Goal: Transaction & Acquisition: Purchase product/service

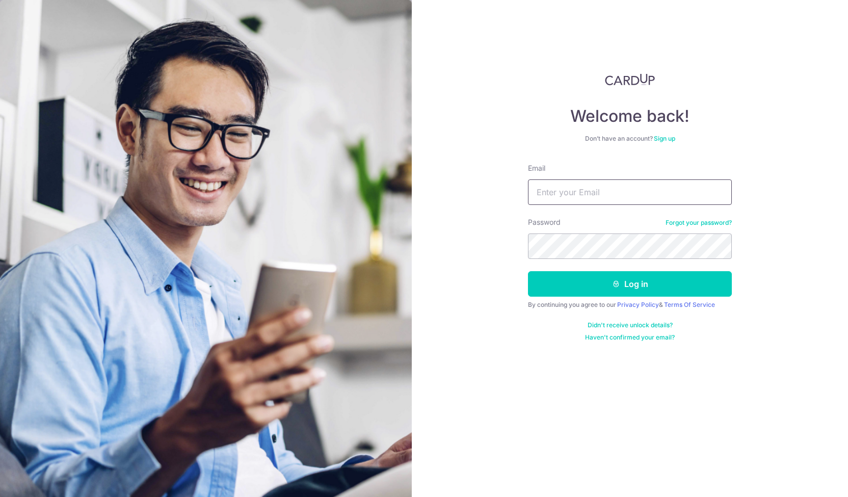
click at [546, 195] on input "Email" at bounding box center [630, 191] width 204 height 25
type input "zhaohao1989@gmail.com"
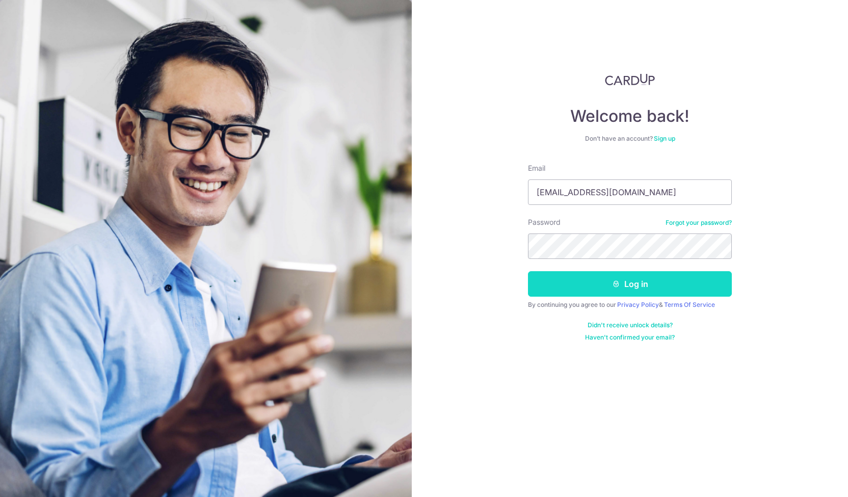
click at [589, 280] on button "Log in" at bounding box center [630, 283] width 204 height 25
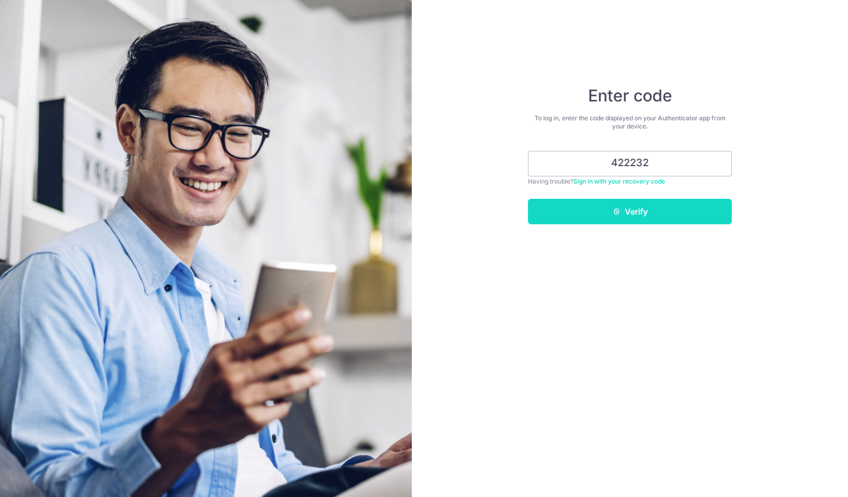
type input "422232"
click at [627, 215] on button "Verify" at bounding box center [630, 211] width 204 height 25
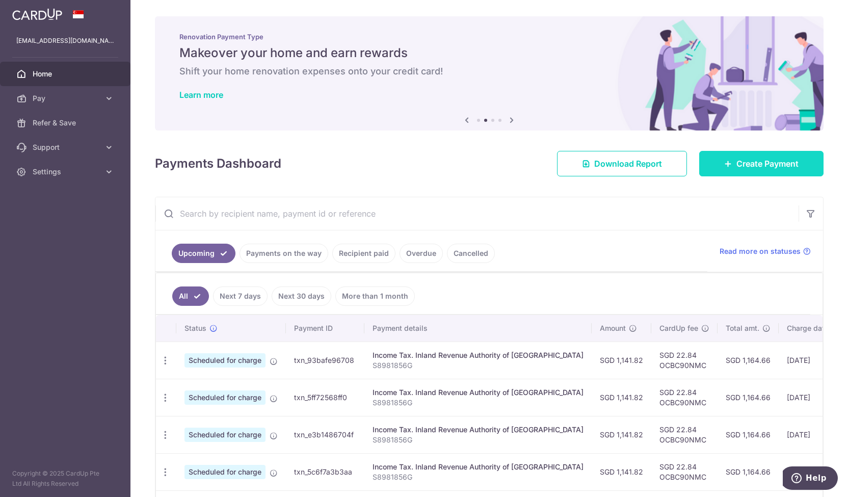
click at [714, 163] on link "Create Payment" at bounding box center [761, 163] width 124 height 25
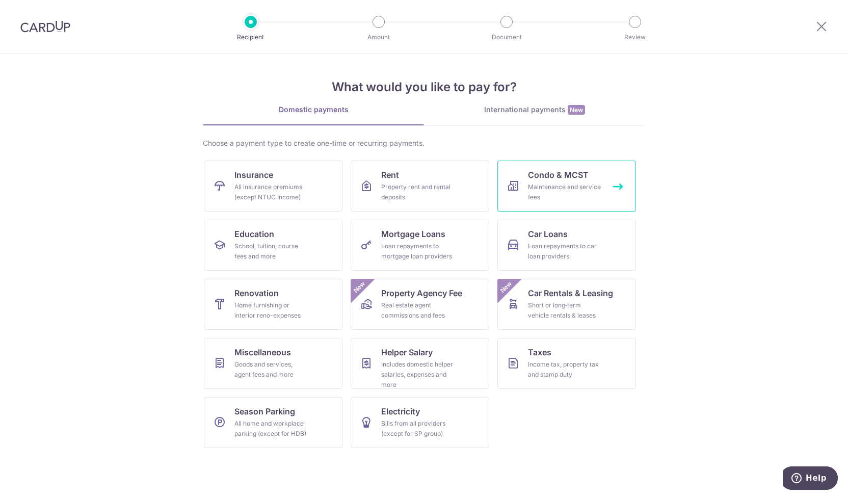
click at [542, 190] on div "Maintenance and service fees" at bounding box center [564, 192] width 73 height 20
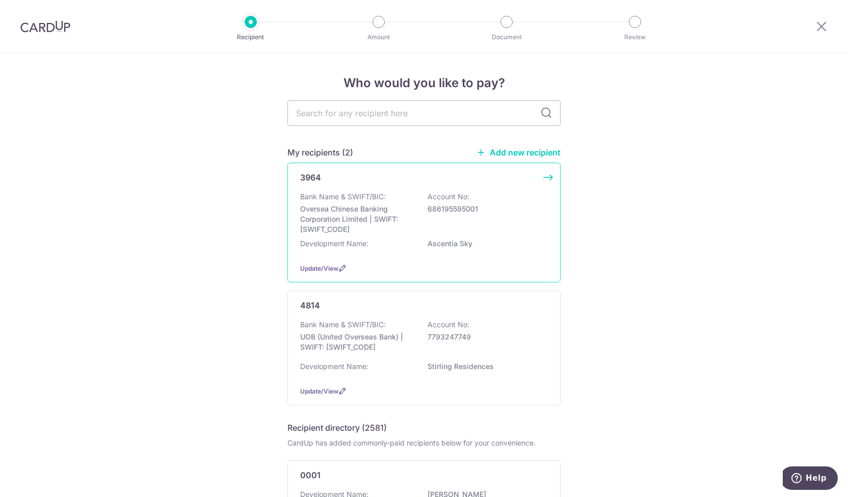
click at [459, 197] on p "Account No:" at bounding box center [449, 197] width 42 height 10
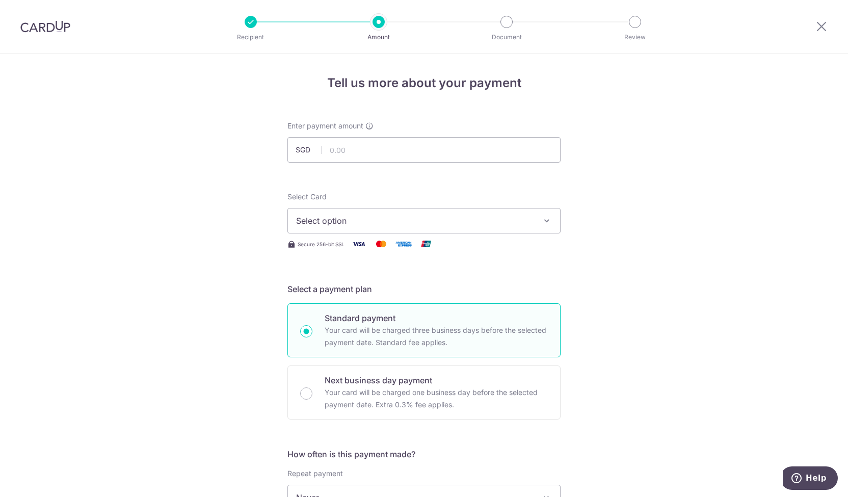
click at [248, 29] on div "Recipient Amount Document Review" at bounding box center [442, 26] width 437 height 53
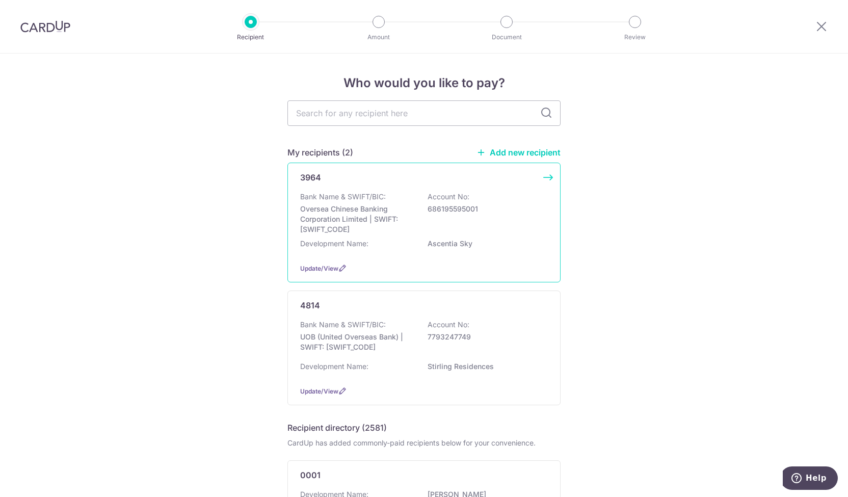
click at [406, 196] on div "Bank Name & SWIFT/BIC: Oversea Chinese Banking Corporation Limited | SWIFT: [SW…" at bounding box center [424, 213] width 248 height 43
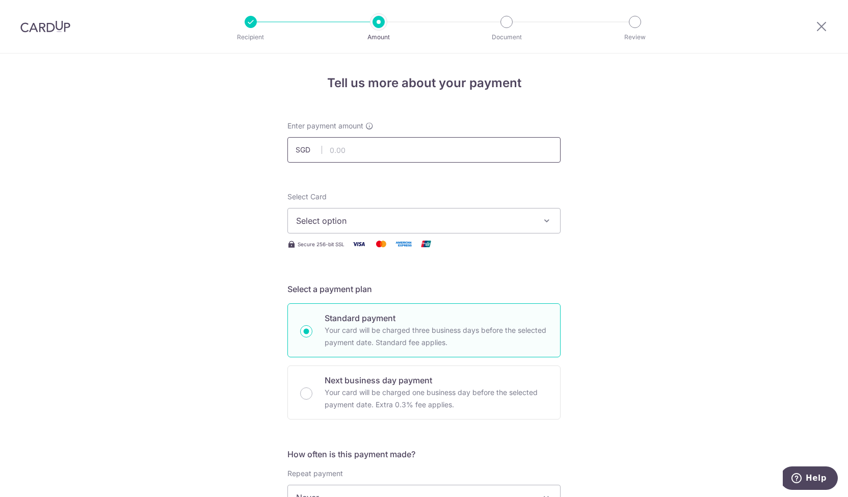
click at [396, 150] on input "text" at bounding box center [423, 149] width 273 height 25
type input "1,216.44"
click at [376, 218] on span "Select option" at bounding box center [414, 221] width 237 height 12
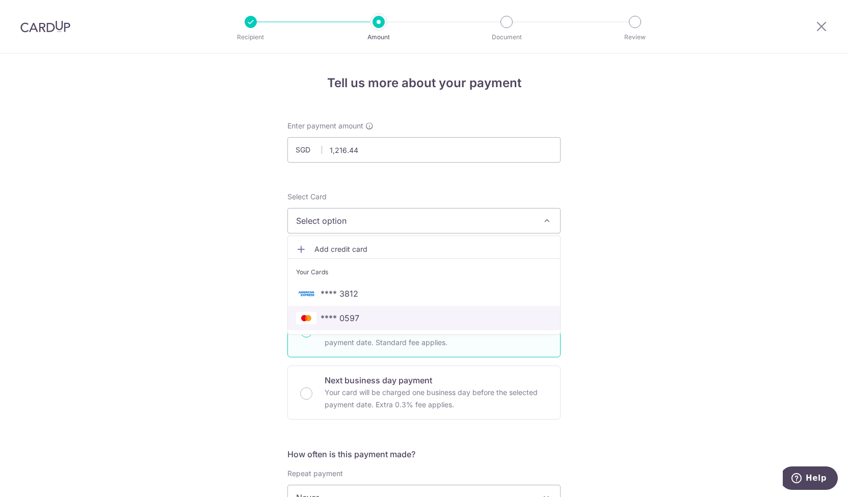
click at [352, 306] on link "**** 0597" at bounding box center [424, 318] width 272 height 24
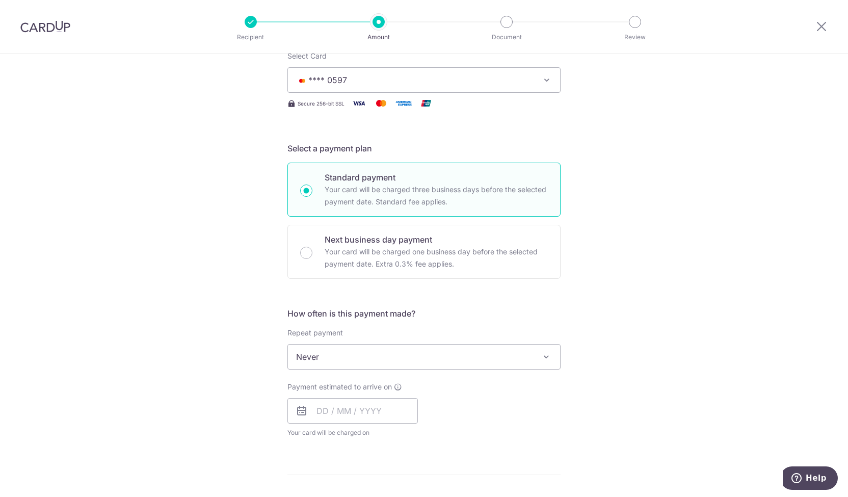
scroll to position [141, 0]
click at [332, 409] on input "text" at bounding box center [352, 409] width 130 height 25
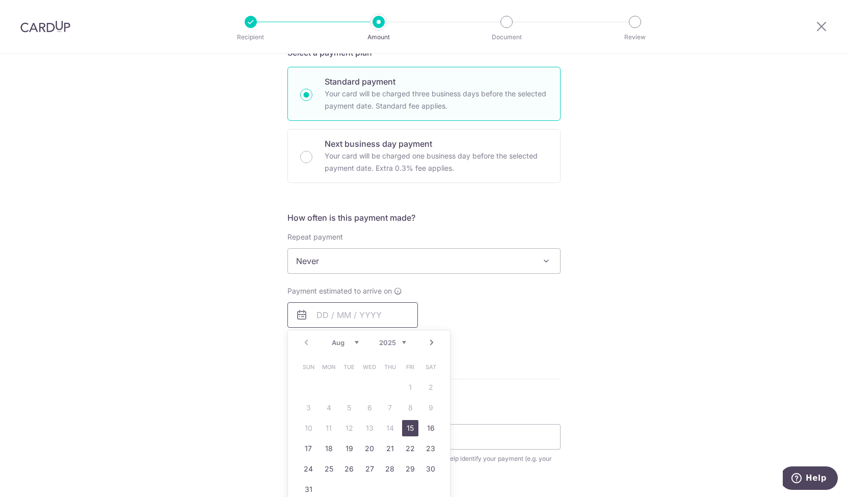
scroll to position [237, 0]
click at [409, 427] on link "15" at bounding box center [410, 427] width 16 height 16
type input "[DATE]"
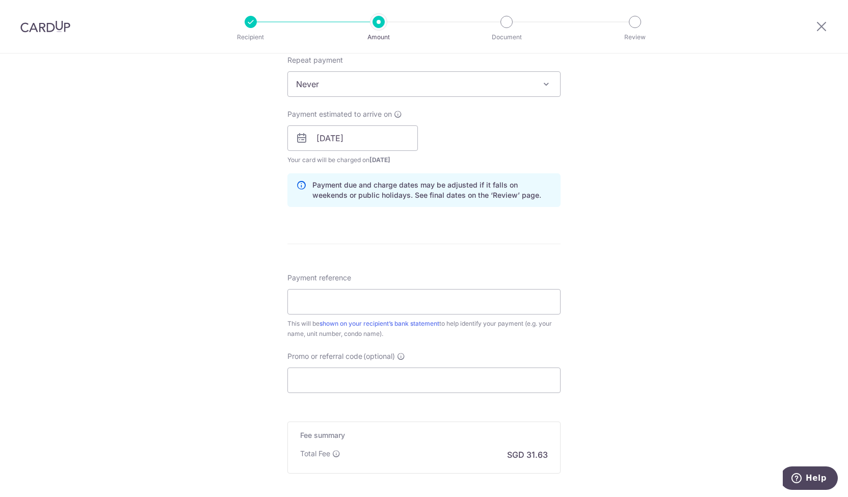
scroll to position [414, 0]
click at [443, 303] on input "Payment reference" at bounding box center [423, 300] width 273 height 25
type input "#1#20-03"
click at [402, 387] on input "Promo or referral code (optional)" at bounding box center [423, 379] width 273 height 25
paste input "OCBC90NMC"
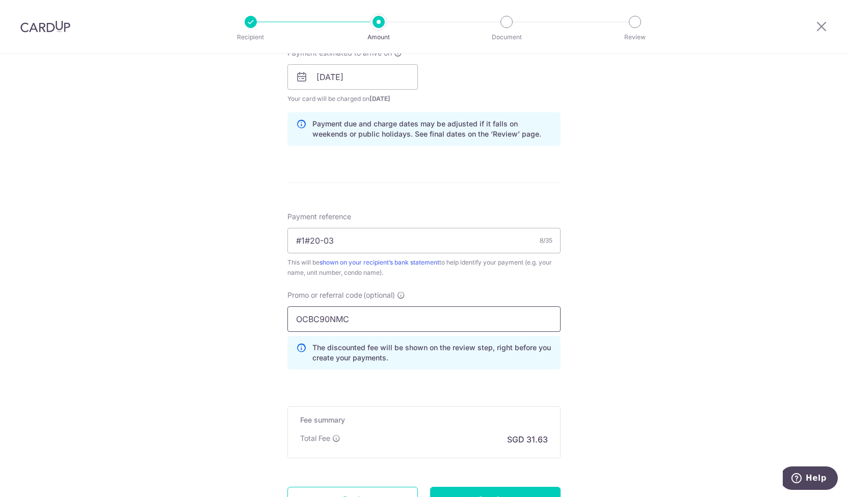
scroll to position [563, 0]
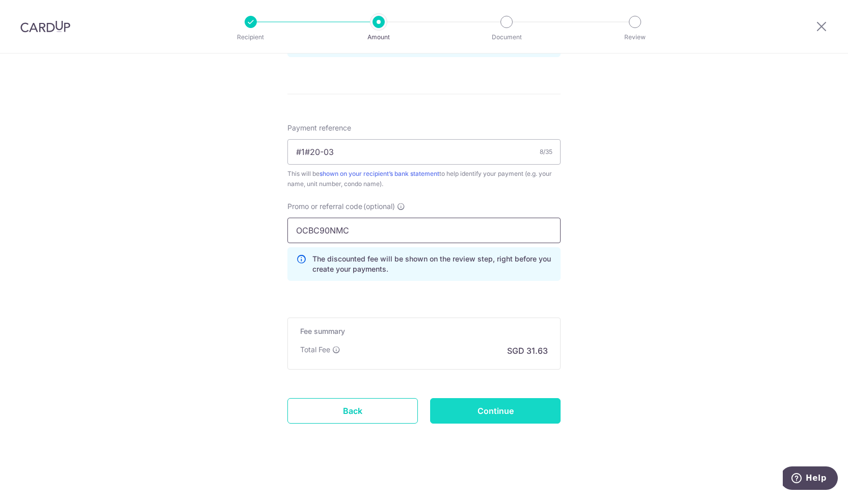
type input "OCBC90NMC"
click at [534, 419] on input "Continue" at bounding box center [495, 410] width 130 height 25
type input "Create Schedule"
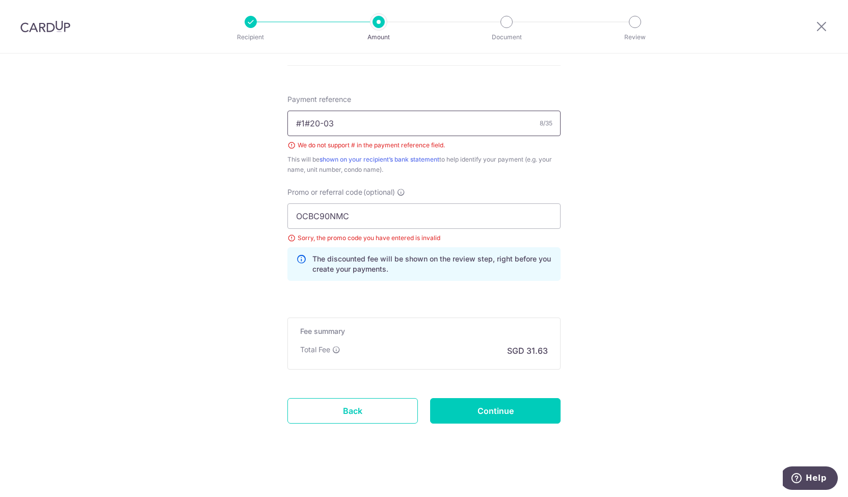
click at [306, 127] on input "#1#20-03" at bounding box center [423, 123] width 273 height 25
type input "Blk1 20-03"
click at [297, 217] on input "OCBC90NMC" at bounding box center [423, 215] width 273 height 25
type input "OCBC90NMC"
click at [469, 398] on input "Continue" at bounding box center [495, 410] width 130 height 25
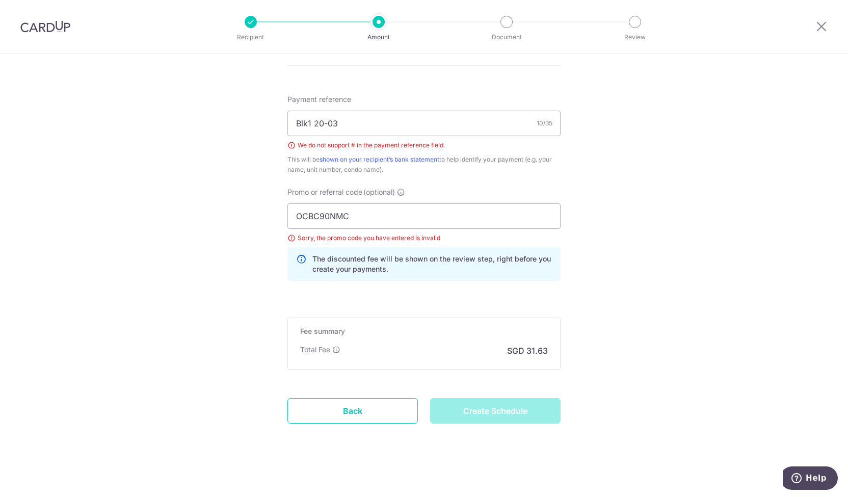
type input "Create Schedule"
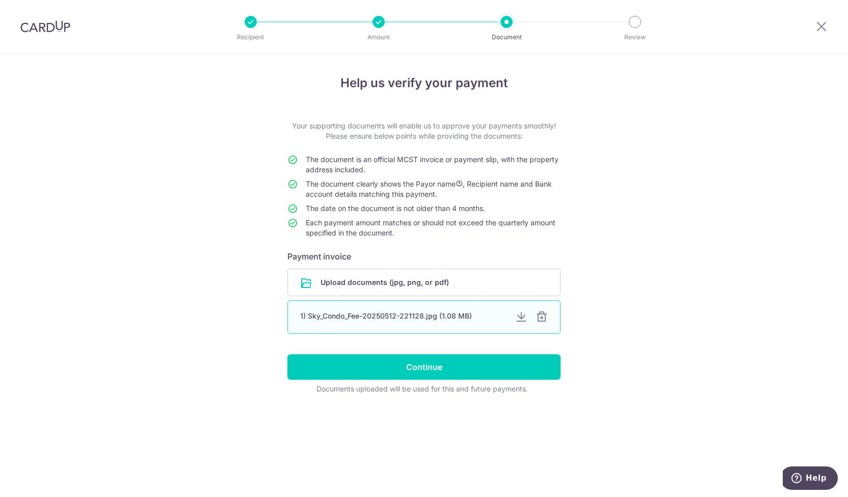
click at [540, 316] on div at bounding box center [542, 317] width 12 height 12
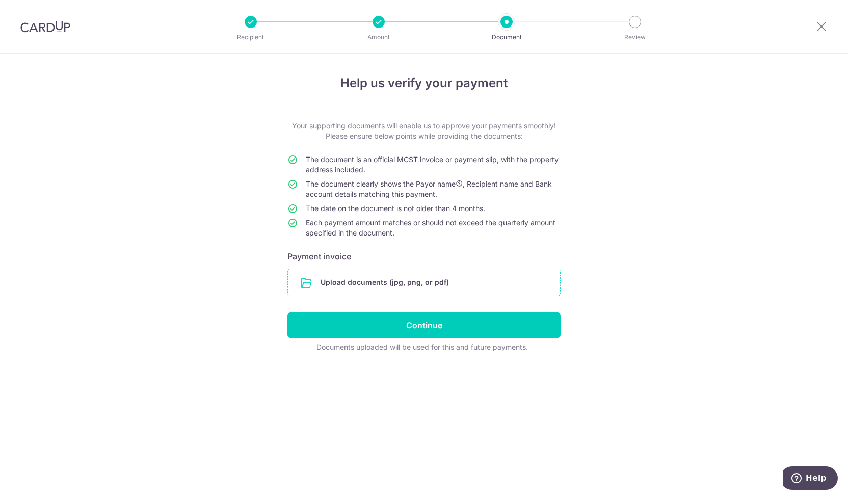
click at [321, 274] on input "file" at bounding box center [424, 282] width 272 height 26
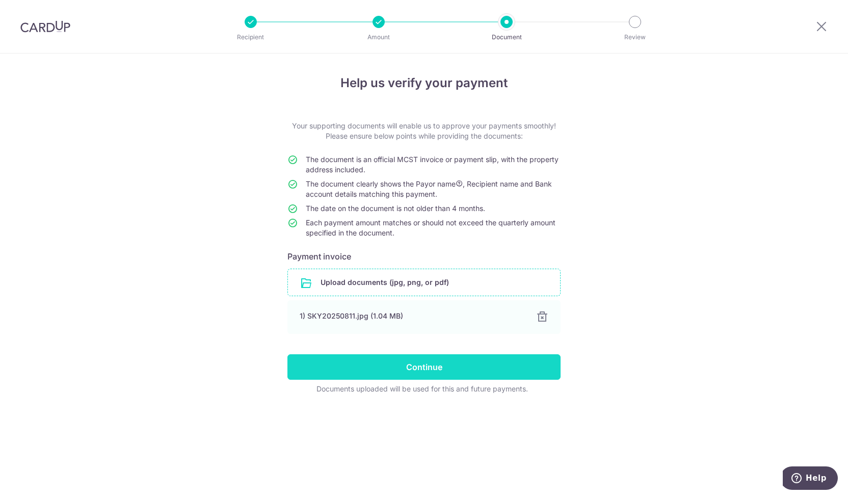
click at [370, 363] on input "Continue" at bounding box center [423, 366] width 273 height 25
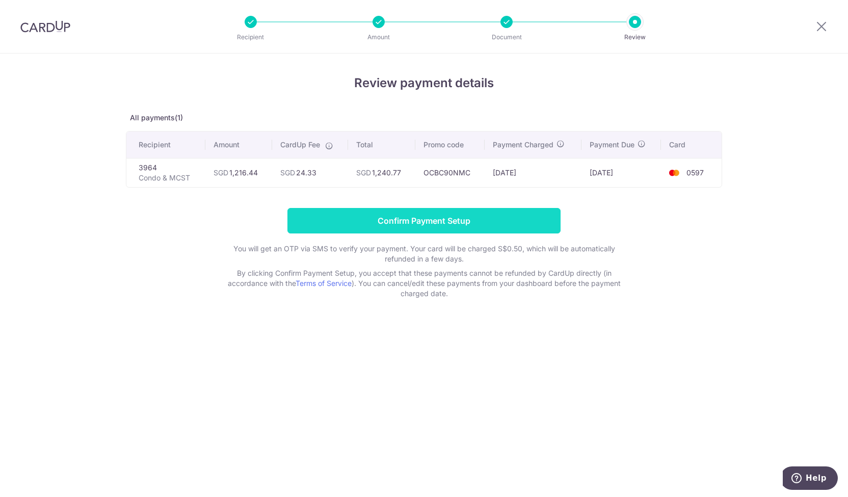
click at [421, 219] on input "Confirm Payment Setup" at bounding box center [423, 220] width 273 height 25
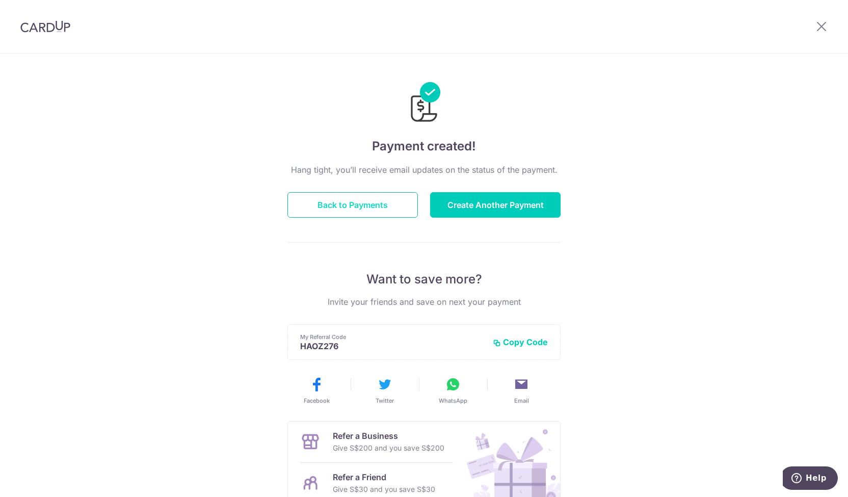
click at [384, 199] on button "Back to Payments" at bounding box center [352, 204] width 130 height 25
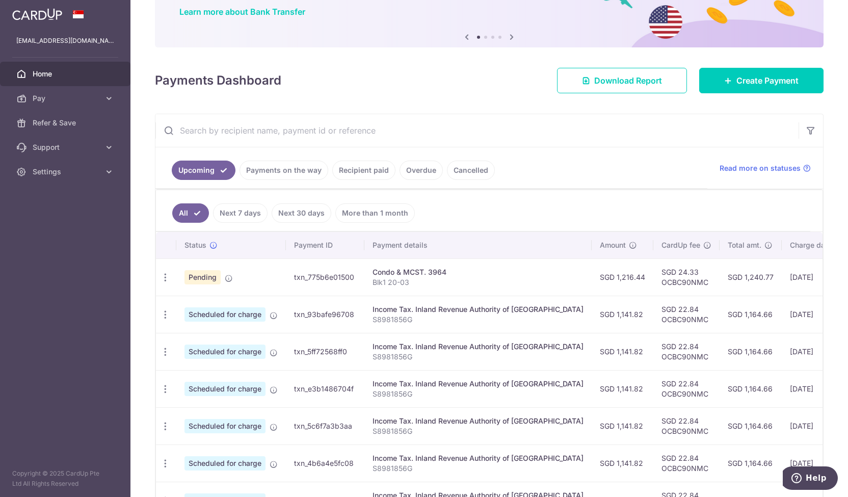
scroll to position [96, 0]
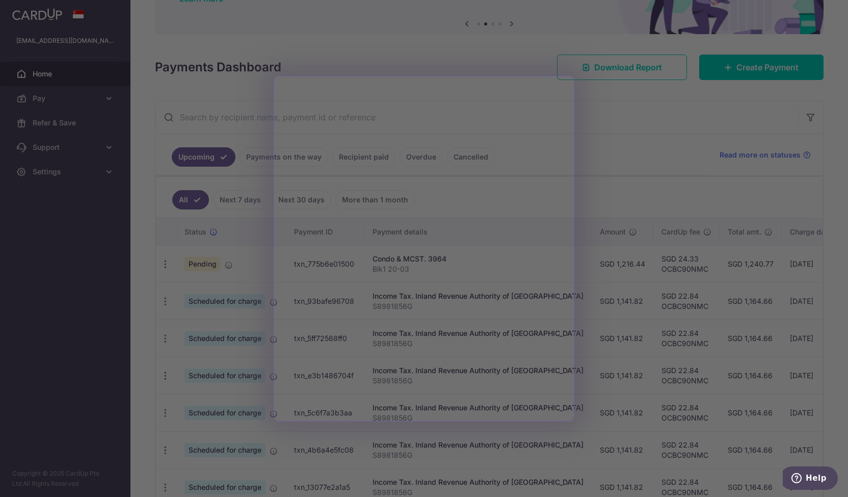
click at [610, 181] on div at bounding box center [428, 251] width 857 height 502
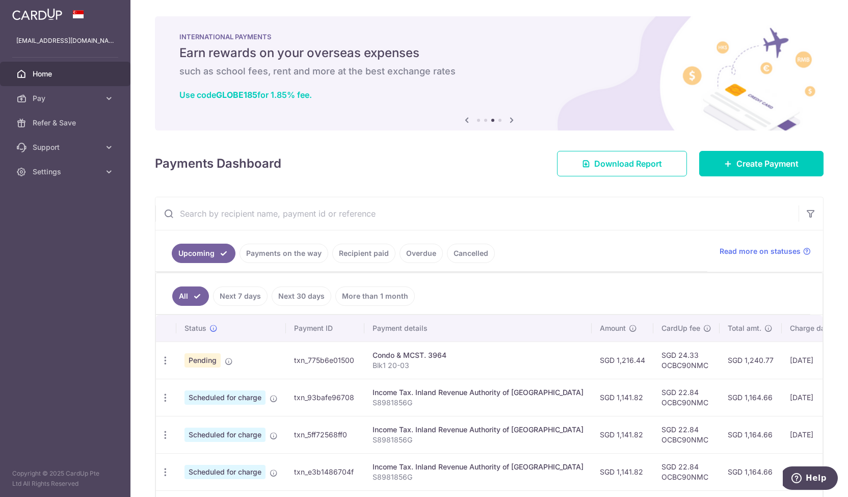
scroll to position [193, 0]
